Goal: Complete application form

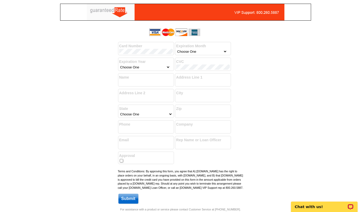
select select "7"
select select "2029"
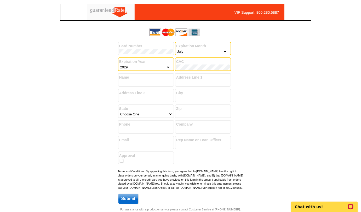
click at [155, 82] on input "Name" at bounding box center [146, 82] width 54 height 5
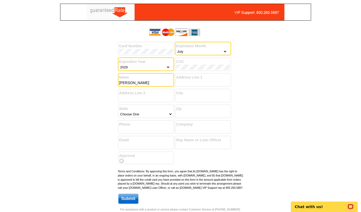
type input "[PERSON_NAME]"
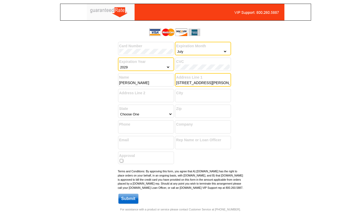
type input "[STREET_ADDRESS][PERSON_NAME]"
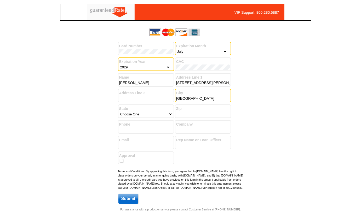
type input "[GEOGRAPHIC_DATA]"
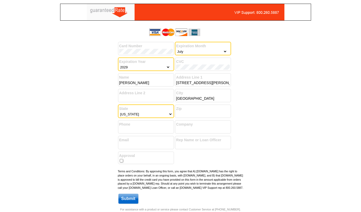
select select "14"
type input "60526"
type input "7088006613"
type input "@properties"
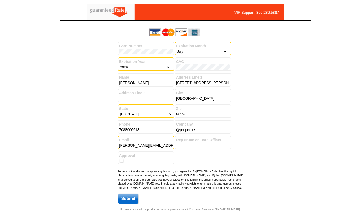
type input "[PERSON_NAME][EMAIL_ADDRESS][PERSON_NAME][DOMAIN_NAME]"
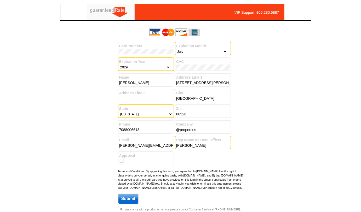
type input "[PERSON_NAME]"
click at [120, 160] on input "checkbox" at bounding box center [121, 160] width 3 height 3
checkbox input "true"
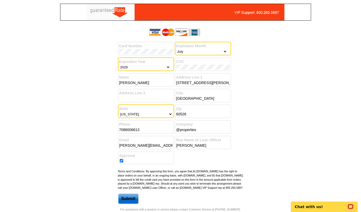
click at [132, 201] on input "Submit" at bounding box center [128, 199] width 20 height 10
